Goal: Go to known website: Go to known website

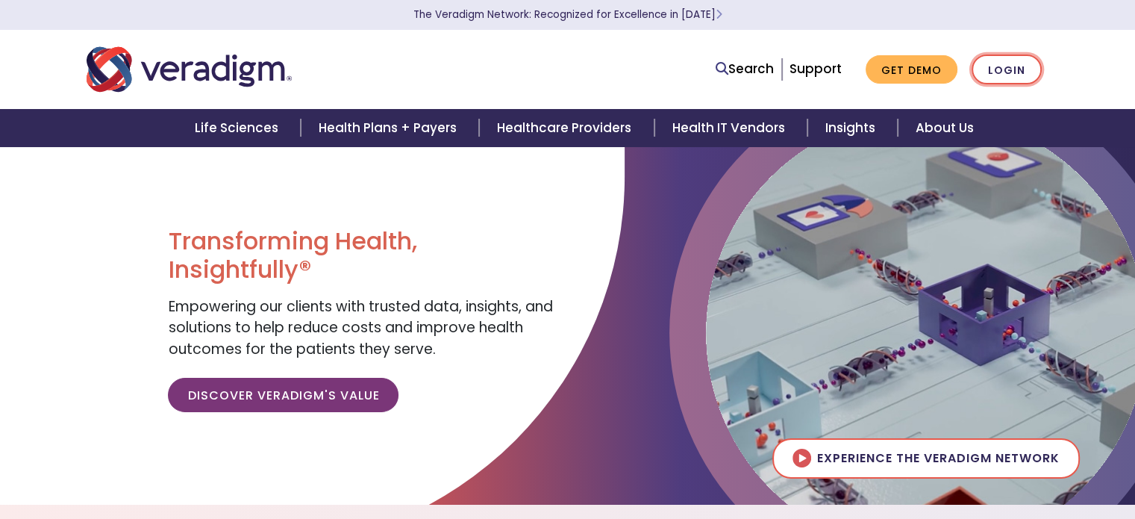
click at [997, 62] on link "Login" at bounding box center [1007, 69] width 70 height 31
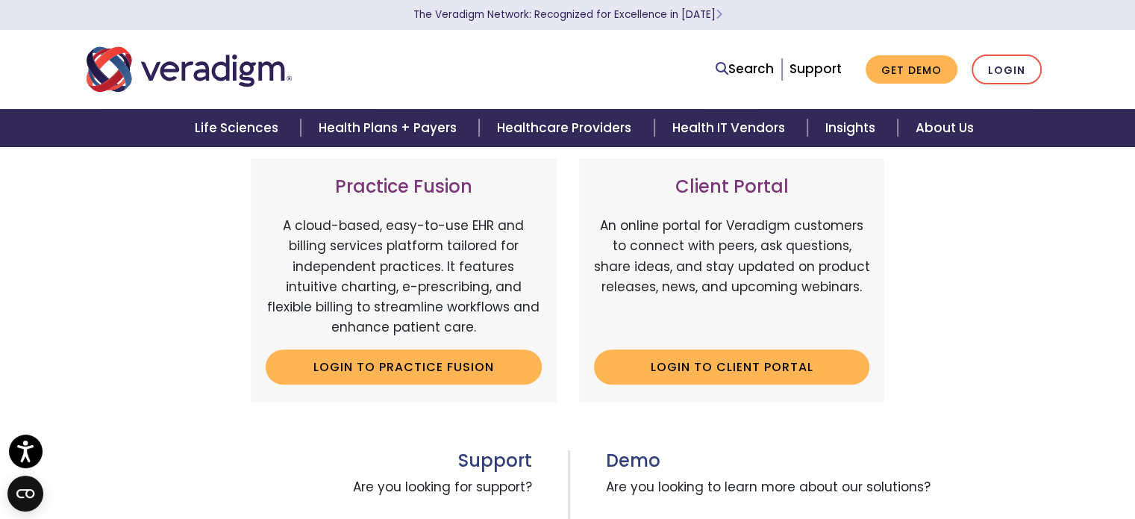
scroll to position [448, 0]
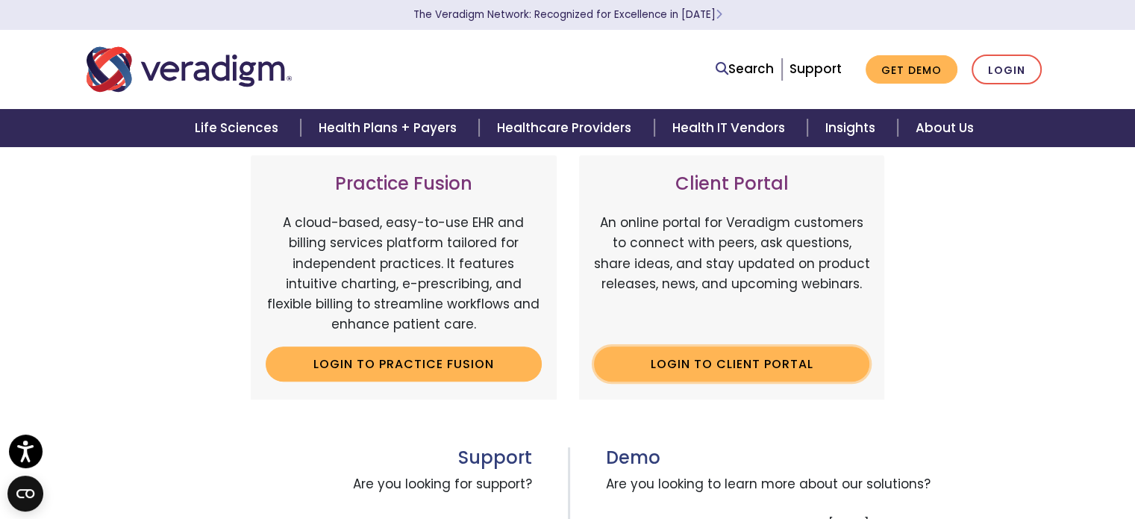
click at [738, 364] on link "Login to Client Portal" at bounding box center [732, 363] width 276 height 34
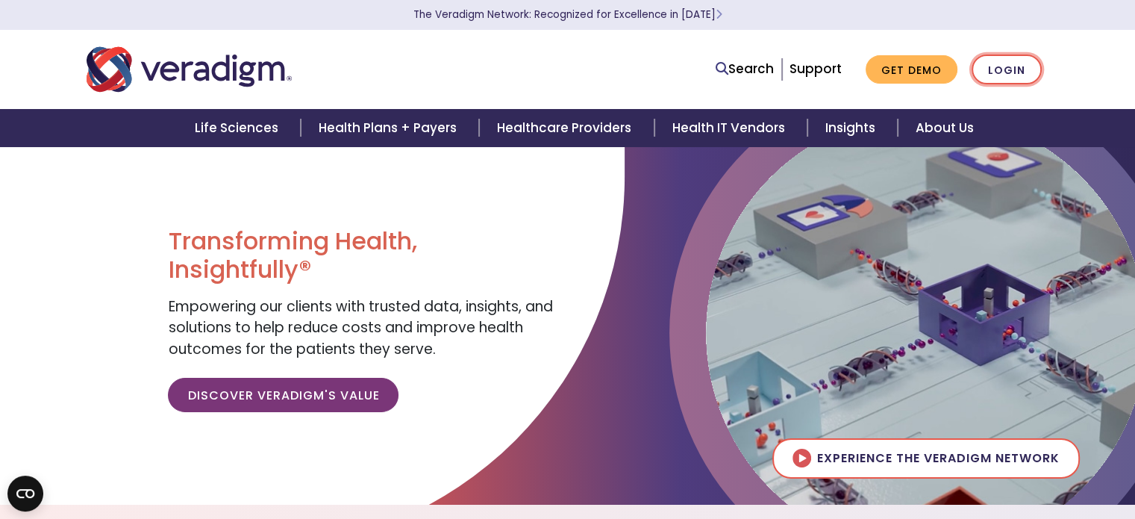
click at [1016, 72] on link "Login" at bounding box center [1007, 69] width 70 height 31
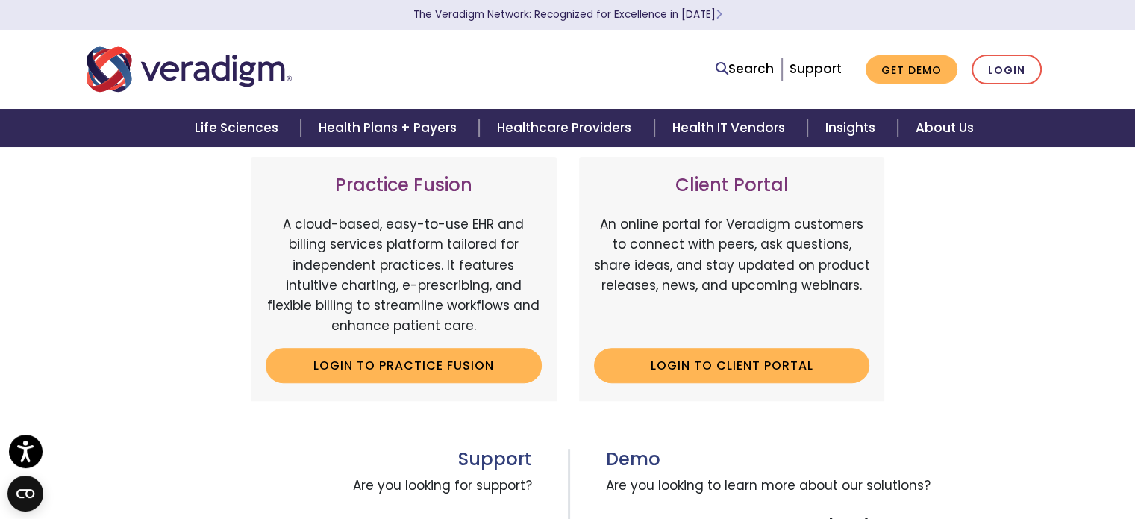
scroll to position [448, 0]
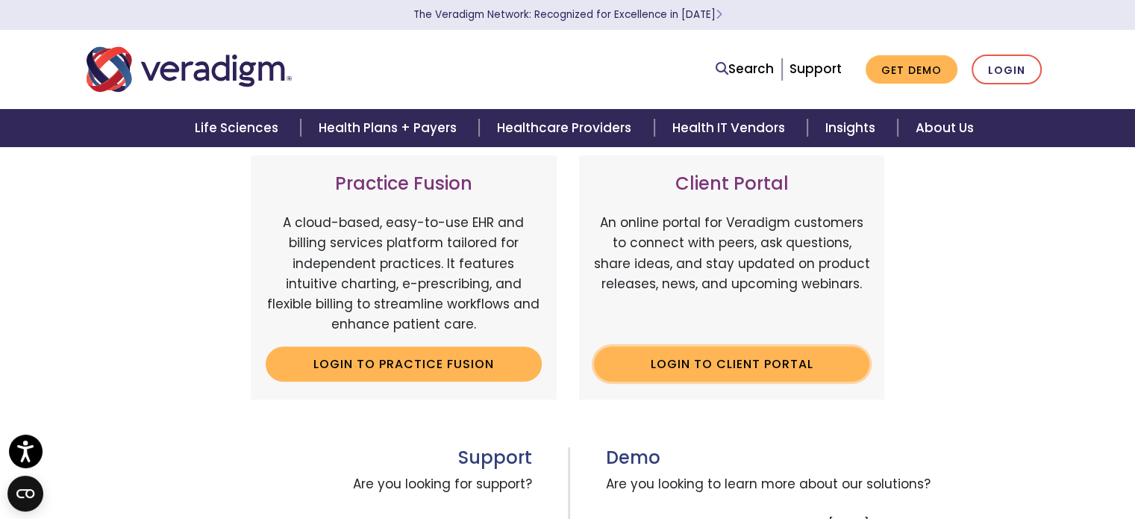
click at [676, 369] on link "Login to Client Portal" at bounding box center [732, 363] width 276 height 34
